Goal: Find specific page/section: Find specific page/section

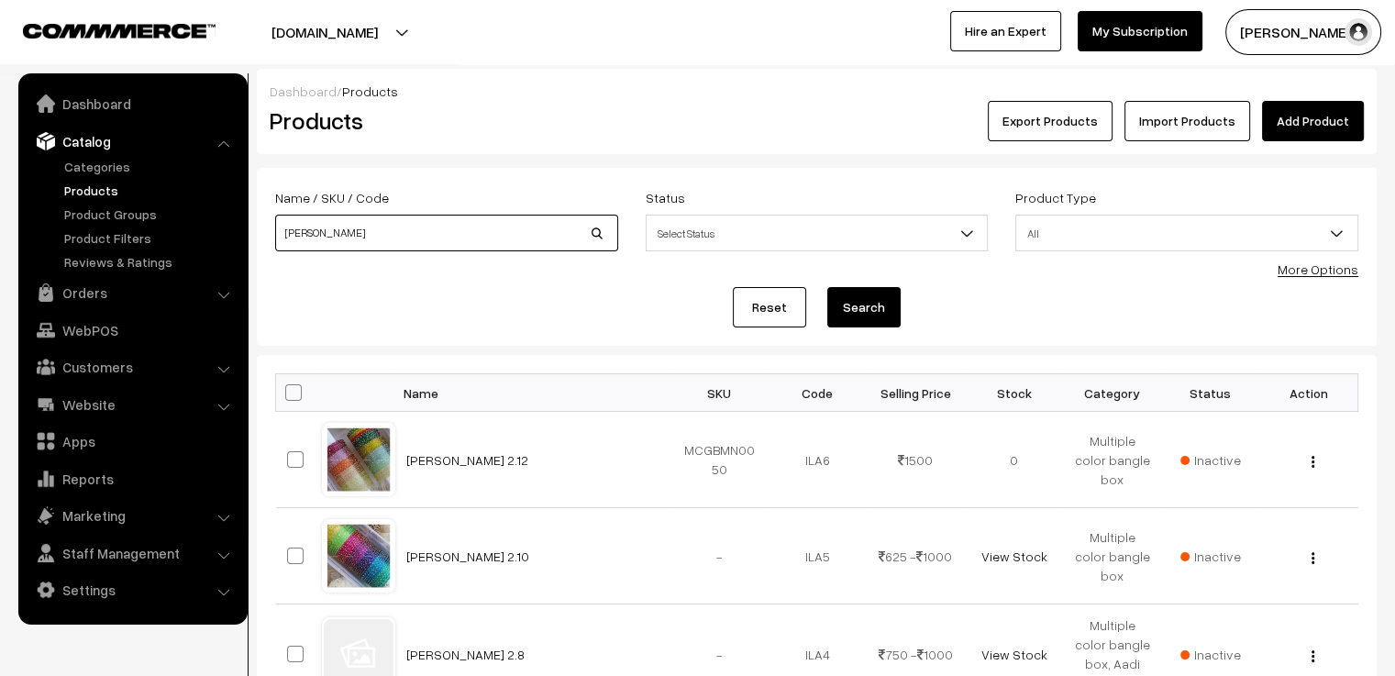
drag, startPoint x: 411, startPoint y: 241, endPoint x: 266, endPoint y: 238, distance: 145.0
click at [266, 238] on div "Name / SKU / Code ila" at bounding box center [446, 224] width 371 height 76
type input "raindrop"
click at [827, 287] on button "Search" at bounding box center [863, 307] width 73 height 40
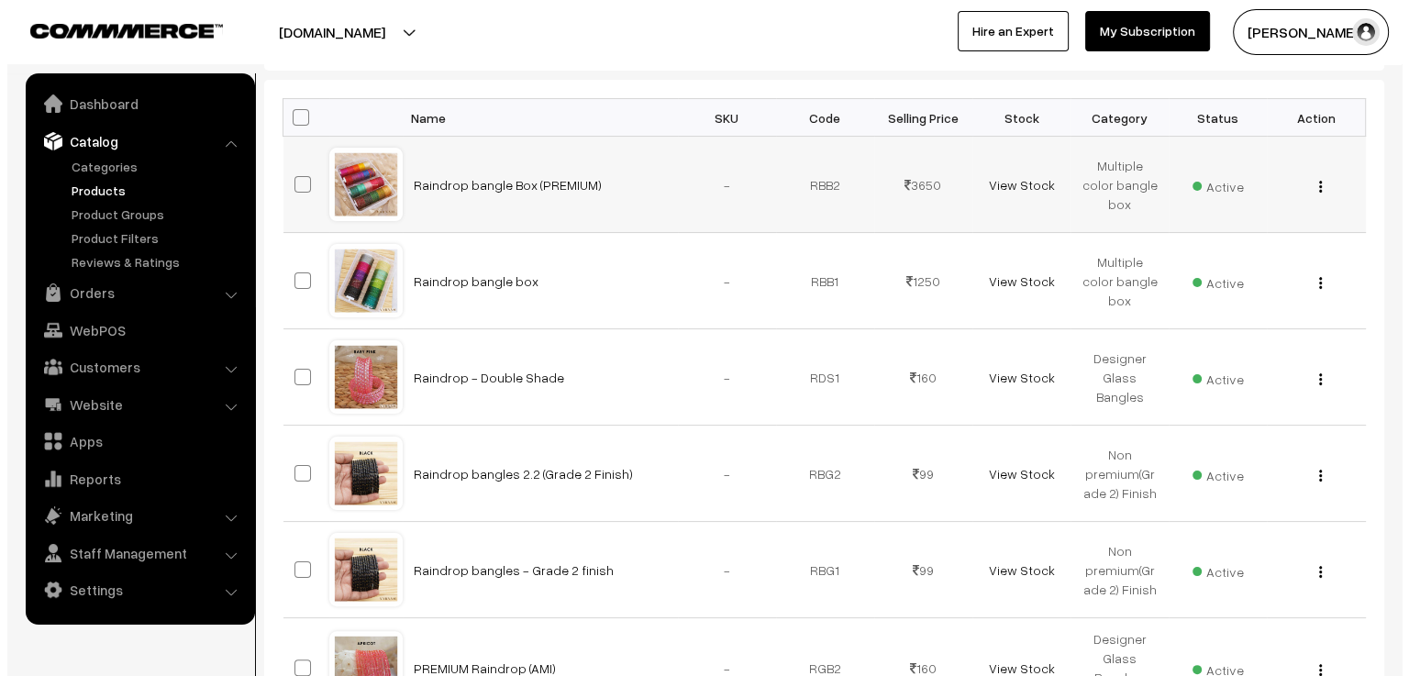
scroll to position [367, 0]
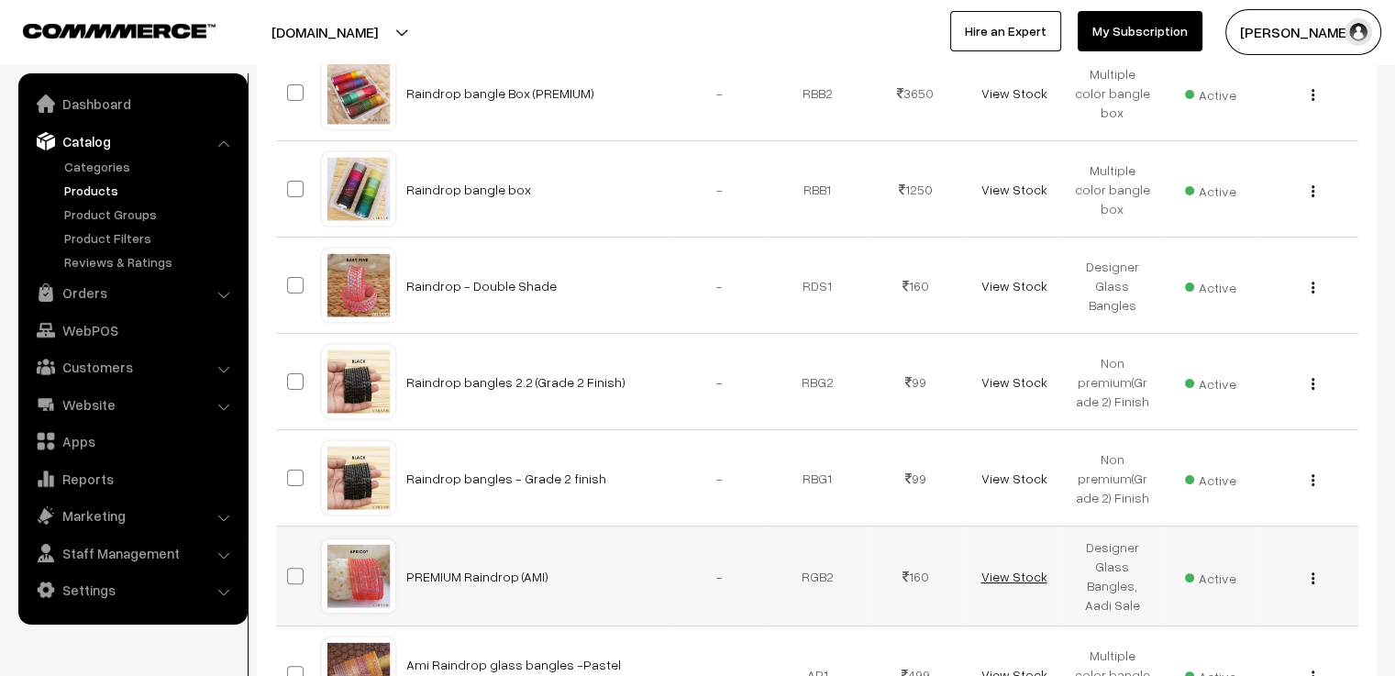
click at [1002, 579] on link "View Stock" at bounding box center [1013, 577] width 66 height 16
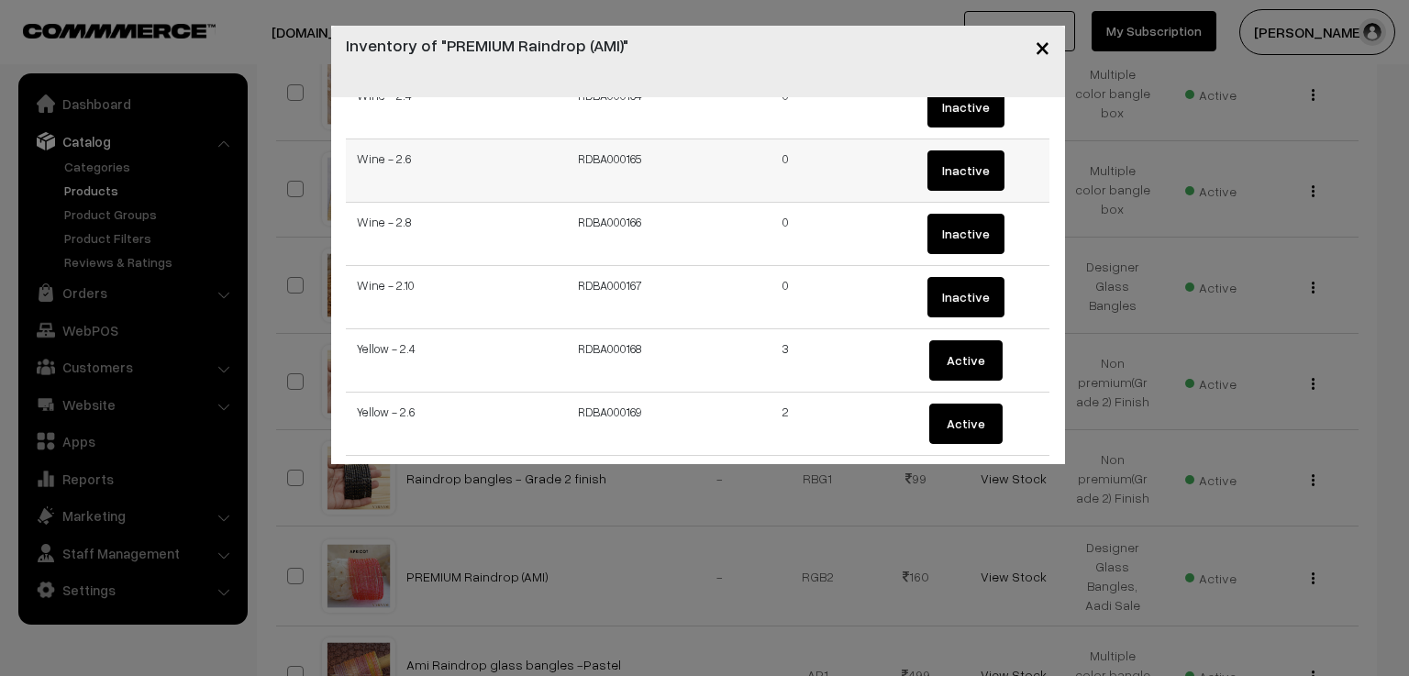
scroll to position [10508, 0]
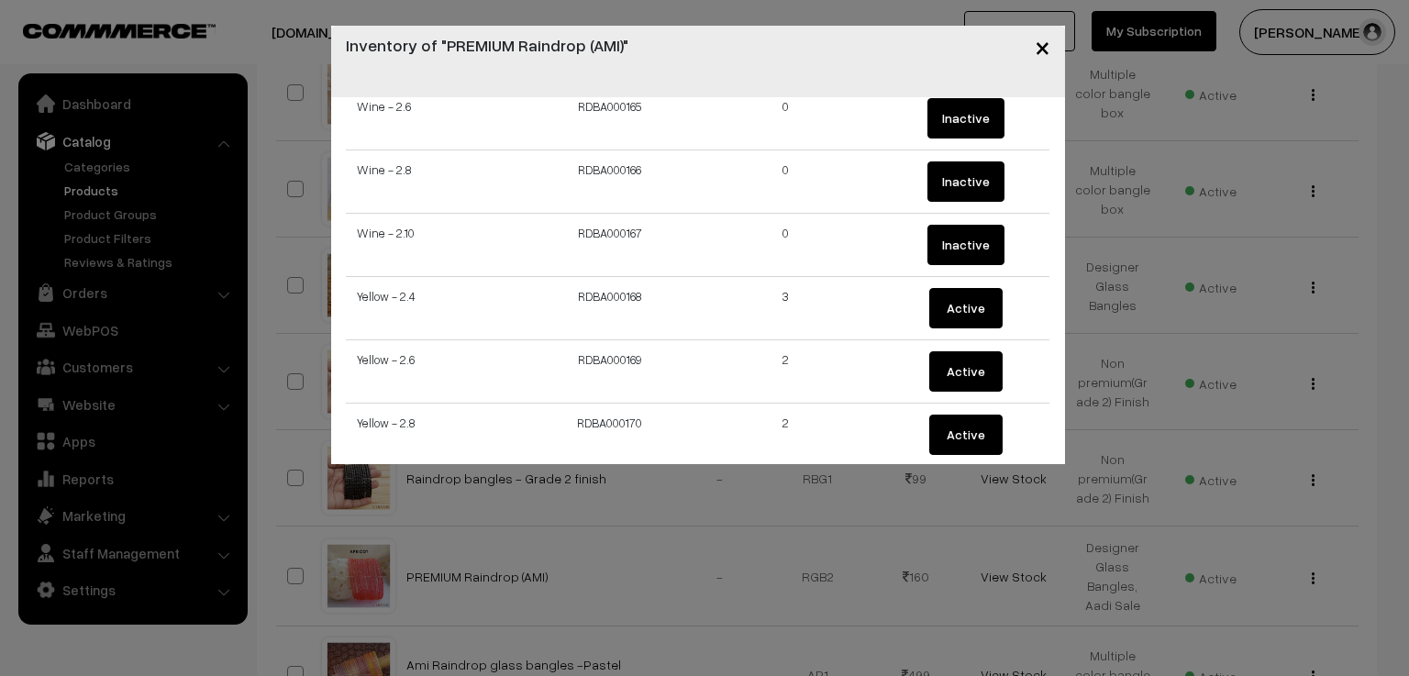
click at [1038, 45] on span "×" at bounding box center [1043, 46] width 16 height 34
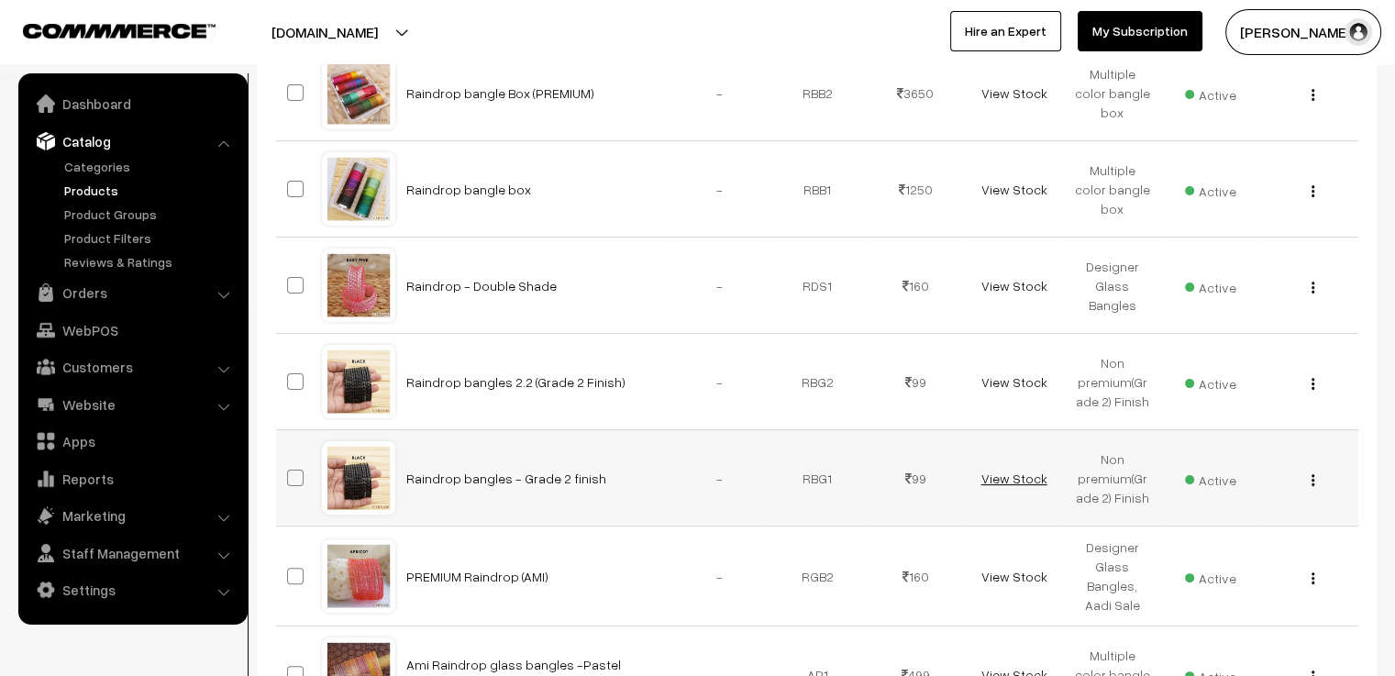
click at [1009, 476] on link "View Stock" at bounding box center [1013, 479] width 66 height 16
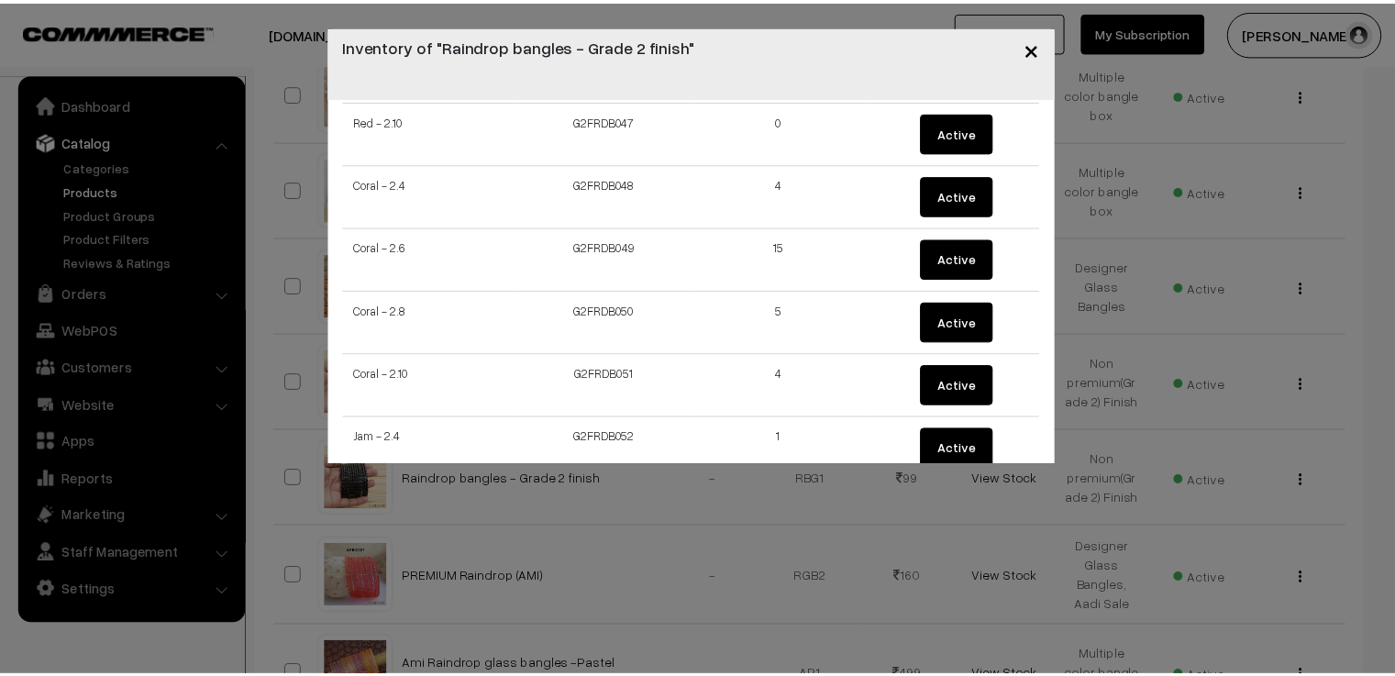
scroll to position [3210, 0]
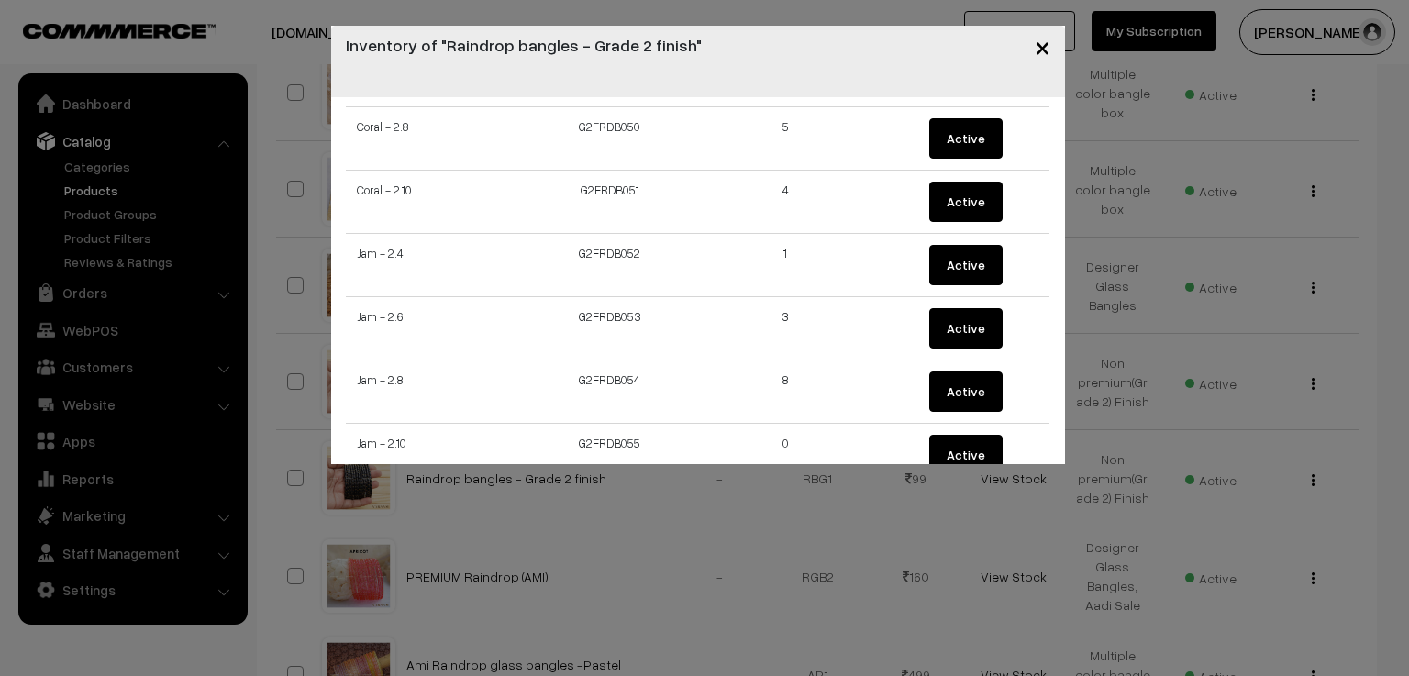
click at [1033, 48] on button "×" at bounding box center [1042, 46] width 45 height 57
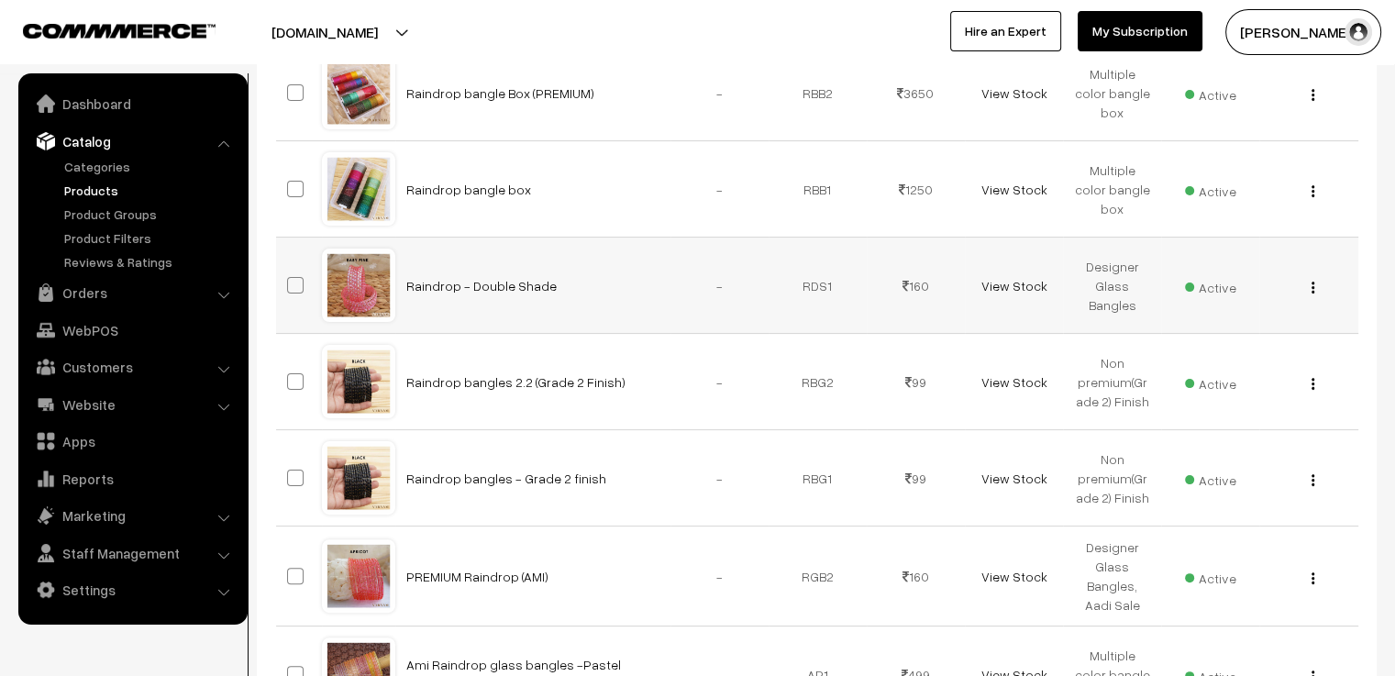
scroll to position [0, 0]
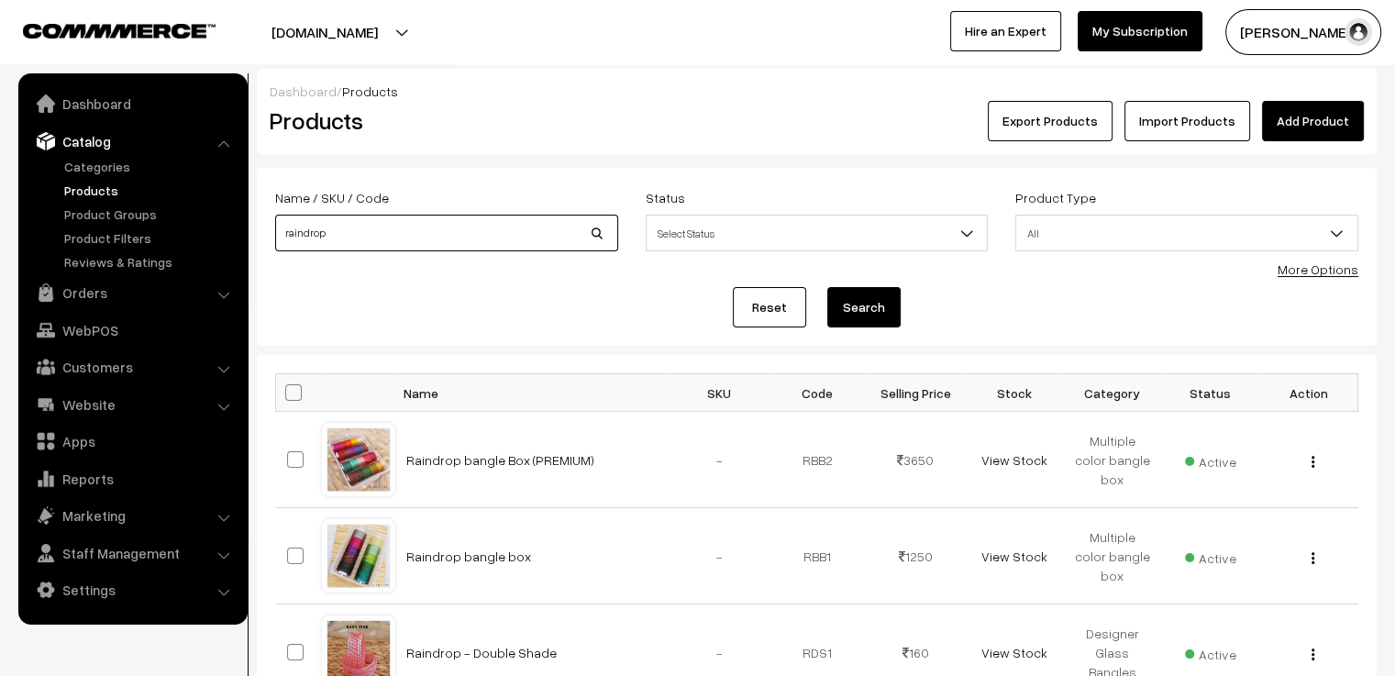
drag, startPoint x: 419, startPoint y: 235, endPoint x: 245, endPoint y: 236, distance: 174.3
click at [245, 236] on body "Thank you for showing interest. Our team will call you shortly. Close varnambya…" at bounding box center [697, 637] width 1395 height 1274
type input "[PERSON_NAME]"
click at [827, 287] on button "Search" at bounding box center [863, 307] width 73 height 40
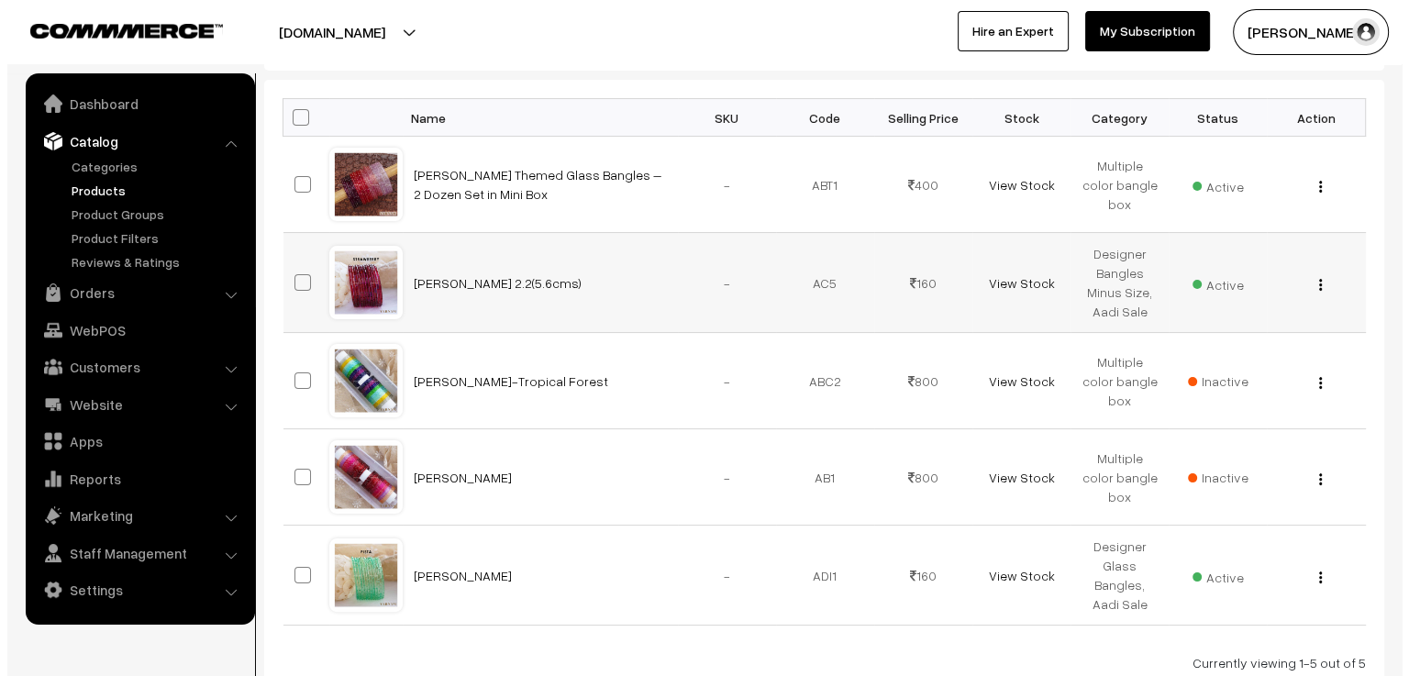
scroll to position [367, 0]
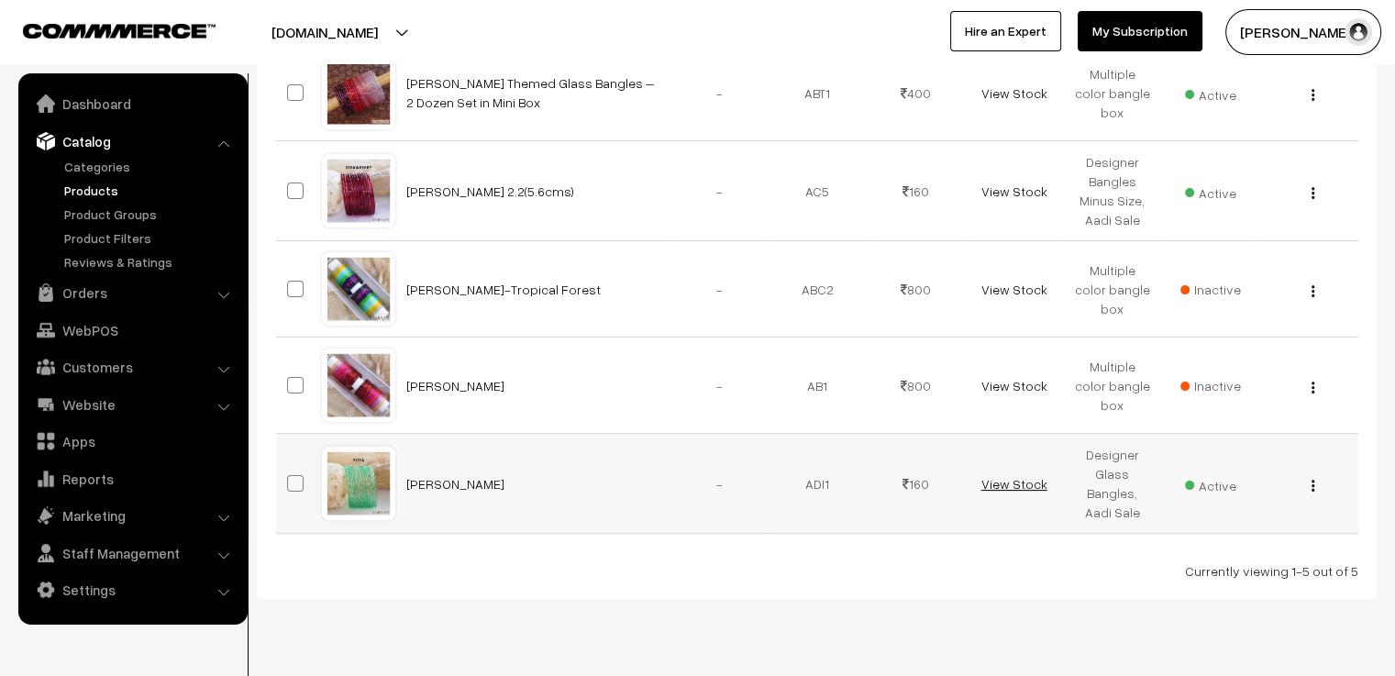
click at [1007, 482] on link "View Stock" at bounding box center [1013, 484] width 66 height 16
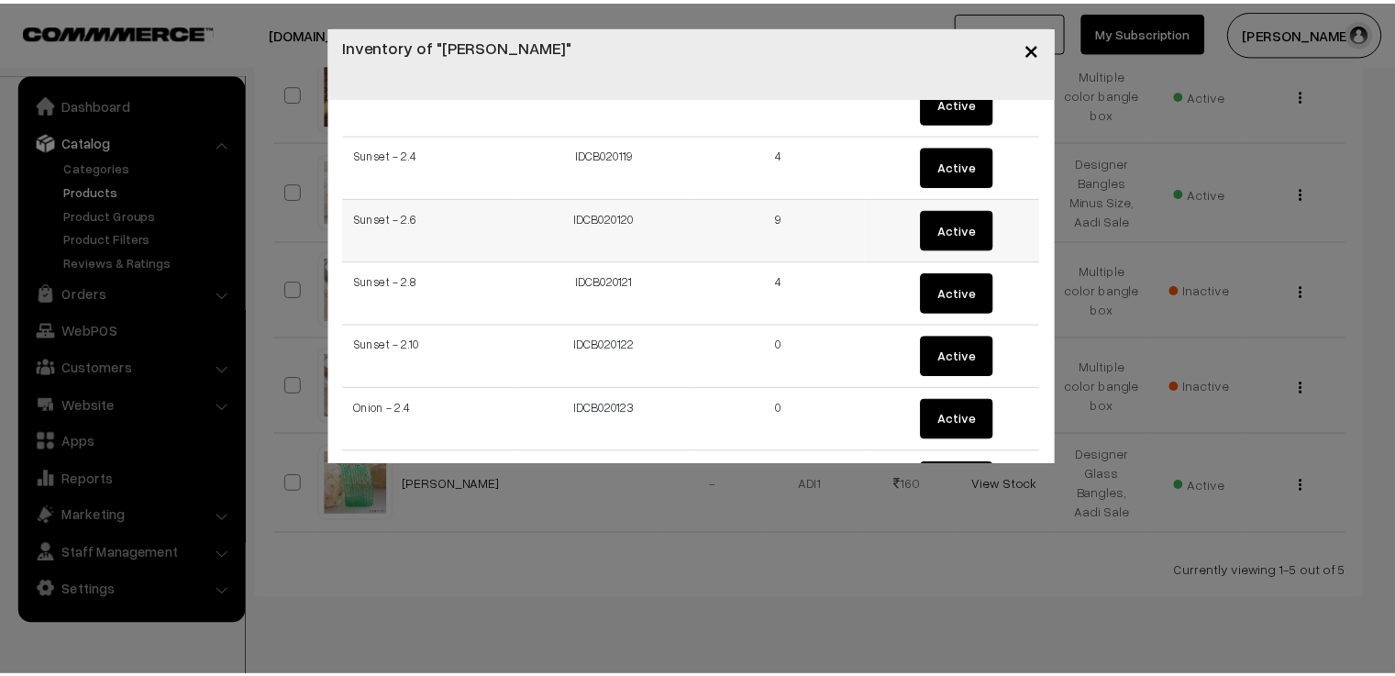
scroll to position [7704, 0]
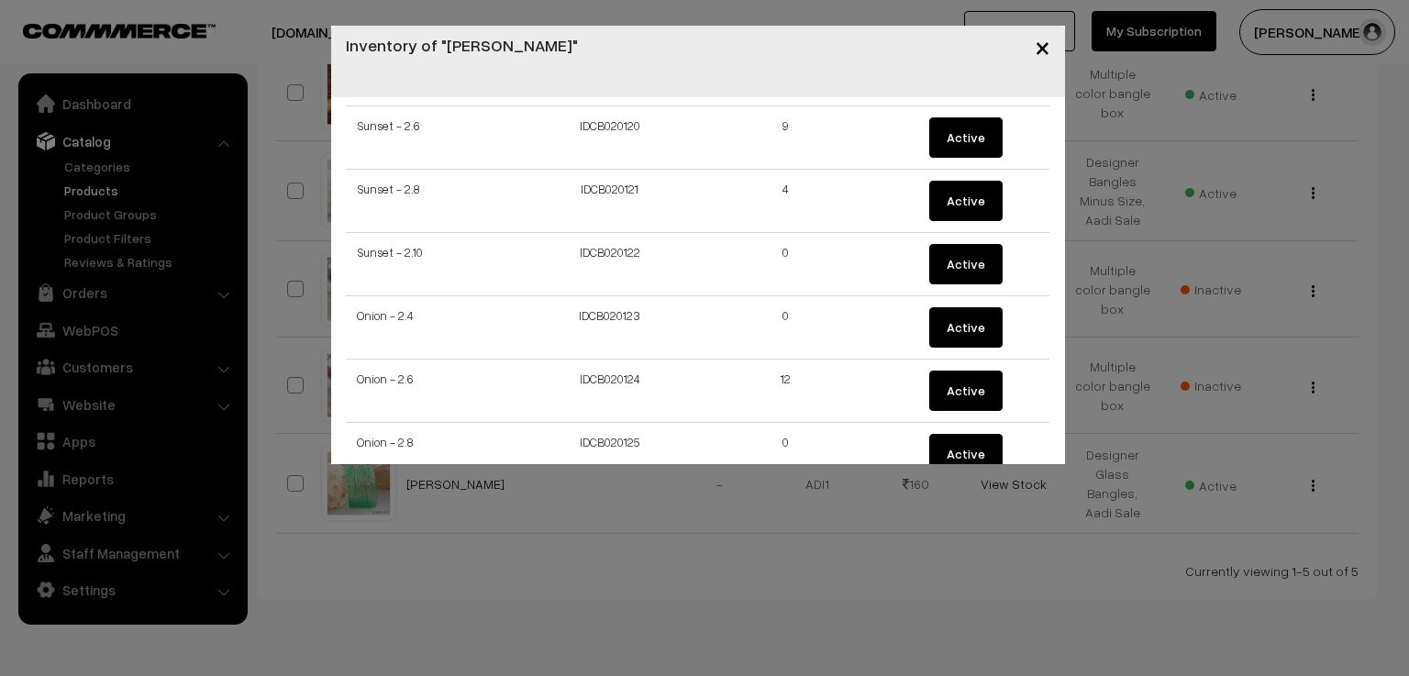
click at [1053, 47] on button "×" at bounding box center [1042, 46] width 45 height 57
